Goal: Navigation & Orientation: Find specific page/section

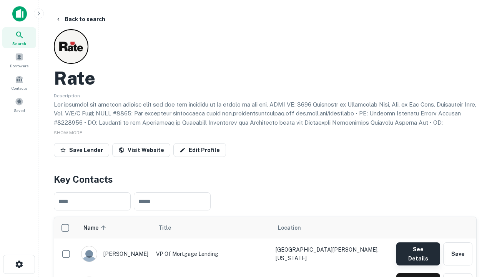
click at [418, 250] on button "See Details" at bounding box center [418, 253] width 44 height 23
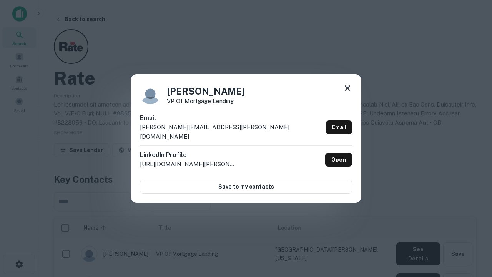
click at [347, 93] on icon at bounding box center [347, 87] width 9 height 9
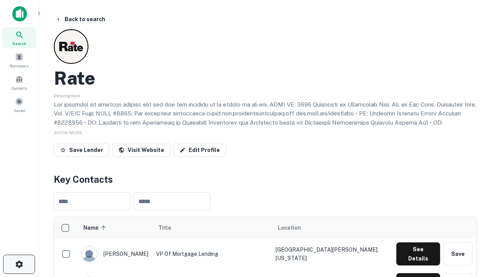
click at [19, 264] on icon "button" at bounding box center [19, 263] width 9 height 9
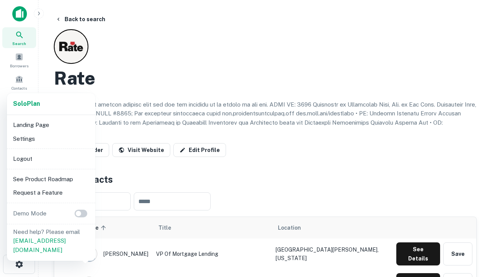
click at [51, 158] on li "Logout" at bounding box center [51, 159] width 82 height 14
